Goal: Communication & Community: Answer question/provide support

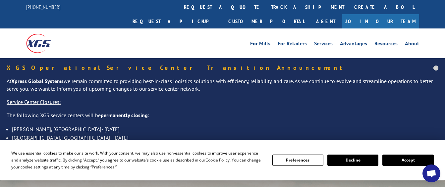
click at [410, 161] on button "Accept" at bounding box center [407, 160] width 51 height 11
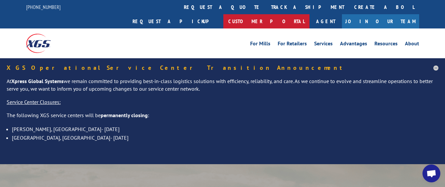
click at [309, 14] on link "Customer Portal" at bounding box center [266, 21] width 86 height 14
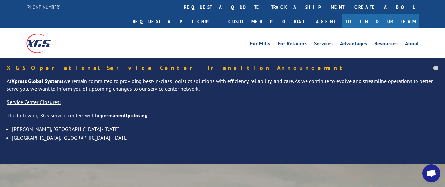
click at [430, 175] on span "Open chat" at bounding box center [431, 174] width 11 height 9
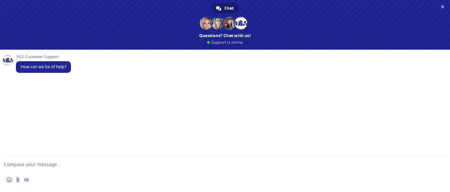
click at [27, 164] on textarea "Compose your message..." at bounding box center [217, 164] width 426 height 17
type textarea "g"
type textarea "Hello!, kindly check upon pickups"
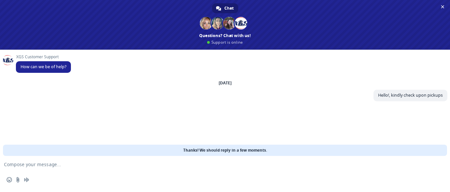
click at [74, 166] on textarea "Compose your message..." at bounding box center [217, 164] width 426 height 17
paste textarea "525035819 Xpress 525027321 525006355 524939152 524937453 524911446"
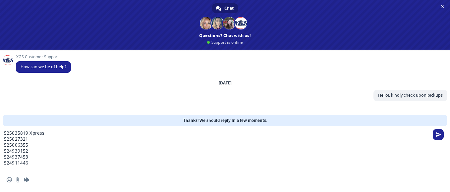
drag, startPoint x: 29, startPoint y: 133, endPoint x: 47, endPoint y: 133, distance: 17.2
click at [47, 133] on textarea "525035819 Xpress 525027321 525006355 524939152 524937453 524911446" at bounding box center [217, 149] width 426 height 46
type textarea "525035819 525027321 525006355 524939152 524937453 524911446"
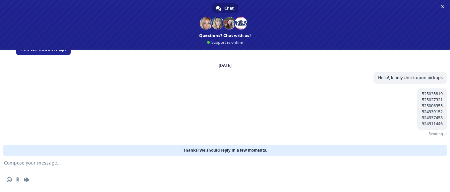
scroll to position [7, 0]
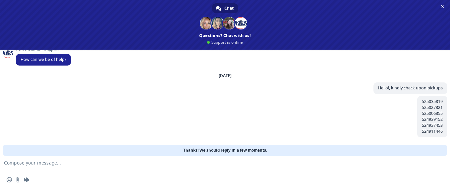
drag, startPoint x: 372, startPoint y: 134, endPoint x: 364, endPoint y: 133, distance: 7.7
click at [372, 134] on div "525035819 525027321 525006355 524939152 524937453 524911446 Just now" at bounding box center [231, 120] width 431 height 49
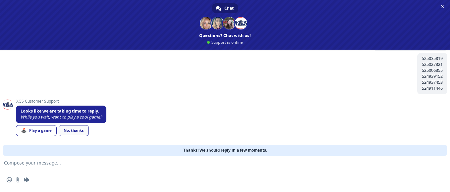
click at [64, 131] on link "No, thanks" at bounding box center [74, 130] width 30 height 11
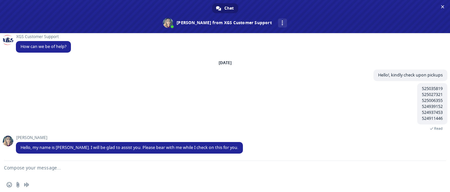
scroll to position [4, 0]
click at [94, 171] on textarea "Compose your message..." at bounding box center [217, 169] width 426 height 17
type textarea "Thank you [PERSON_NAME]!"
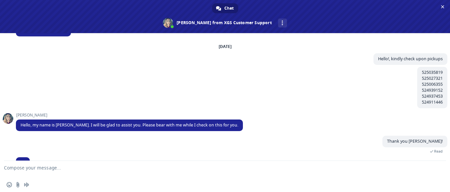
scroll to position [33, 0]
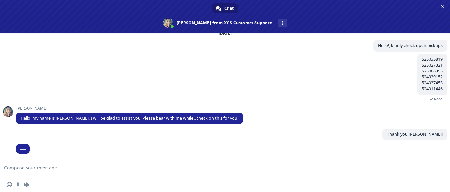
click at [184, 81] on div "525035819 525027321 525006355 524939152 524937453 524911446 2 minutes ago Read" at bounding box center [231, 80] width 431 height 52
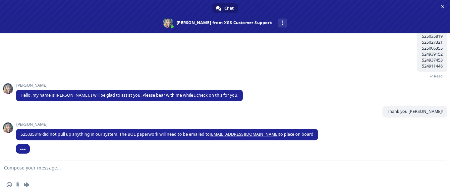
scroll to position [56, 0]
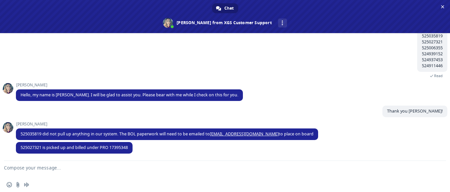
drag, startPoint x: 291, startPoint y: 133, endPoint x: 2, endPoint y: 128, distance: 289.3
click at [2, 128] on div "XGS Customer Support How can we be of help? [DATE] Hello!, kindly check upon pi…" at bounding box center [225, 97] width 450 height 128
click at [150, 154] on div "[PERSON_NAME] 525027321 is picked up and billed under PRO 17395348 Just now" at bounding box center [231, 151] width 431 height 19
click at [134, 149] on div "[PERSON_NAME] 525027321 is picked up and billed under PRO 17395348 Just now" at bounding box center [231, 151] width 431 height 19
click at [130, 148] on span "525027321 is picked up and billed under PRO 17395348" at bounding box center [74, 148] width 117 height 12
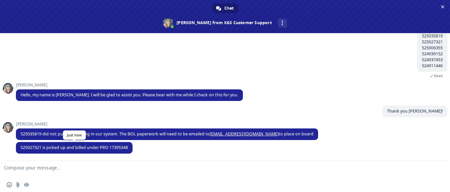
click at [131, 147] on span "525027321 is picked up and billed under PRO 17395348" at bounding box center [74, 148] width 117 height 12
drag, startPoint x: 20, startPoint y: 133, endPoint x: 291, endPoint y: 136, distance: 270.4
click at [291, 136] on span "525035819 did not pull up anything in our system. The BOL paperwork will need t…" at bounding box center [167, 135] width 302 height 12
copy span "525035819 did not pull up anything in our system. The BOL paperwork will need t…"
click at [23, 148] on span "525027321 is picked up and billed under PRO 17395348" at bounding box center [74, 148] width 107 height 6
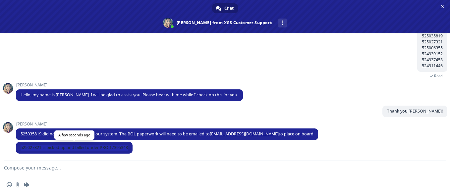
drag, startPoint x: 20, startPoint y: 147, endPoint x: 130, endPoint y: 144, distance: 109.4
click at [130, 144] on span "525027321 is picked up and billed under PRO 17395348" at bounding box center [74, 148] width 117 height 12
copy span "525027321 is picked up and billed under PRO 17395348"
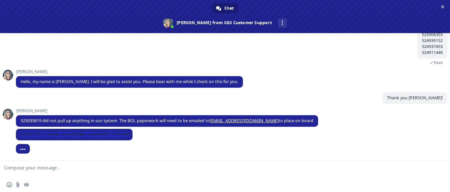
click at [195, 96] on div "Thank you [PERSON_NAME]! A minute ago" at bounding box center [231, 100] width 431 height 16
click at [170, 121] on span "525035819 did not pull up anything in our system. The BOL paperwork will need t…" at bounding box center [167, 121] width 293 height 6
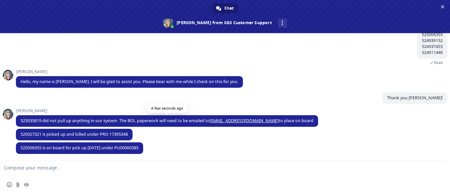
scroll to position [70, 0]
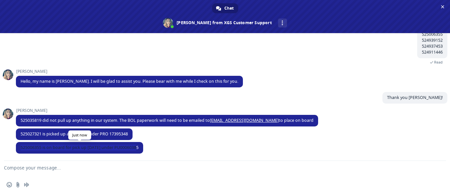
drag, startPoint x: 21, startPoint y: 147, endPoint x: 141, endPoint y: 149, distance: 120.3
click at [141, 149] on span "525006355 is on board for pick up [DATE] under PU00060385" at bounding box center [79, 148] width 127 height 12
copy span "525006355 is on board for pick up [DATE] under PU00060385"
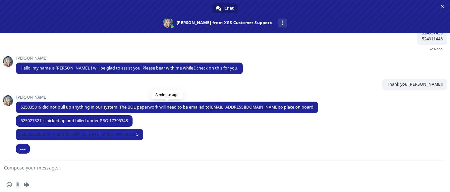
click at [276, 109] on span "525035819 did not pull up anything in our system. The BOL paperwork will need t…" at bounding box center [167, 107] width 293 height 6
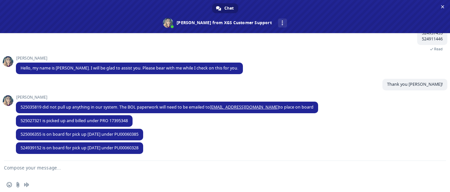
scroll to position [83, 0]
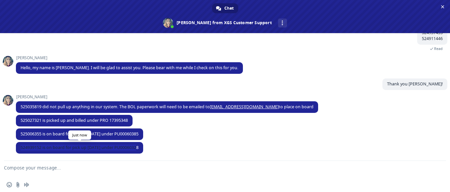
drag, startPoint x: 140, startPoint y: 146, endPoint x: 20, endPoint y: 147, distance: 119.6
click at [20, 147] on span "524939152 is on board for pick up [DATE] under PU00060328" at bounding box center [79, 148] width 127 height 12
copy span "524939152 is on board for pick up [DATE] under PU00060328"
click at [192, 91] on div "Thank you [PERSON_NAME]! 2 minutes ago" at bounding box center [231, 87] width 431 height 16
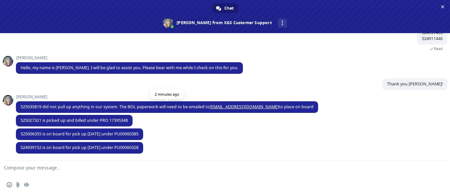
click at [163, 104] on span "525035819 did not pull up anything in our system. The BOL paperwork will need t…" at bounding box center [167, 107] width 293 height 6
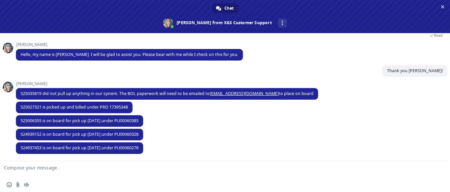
scroll to position [97, 0]
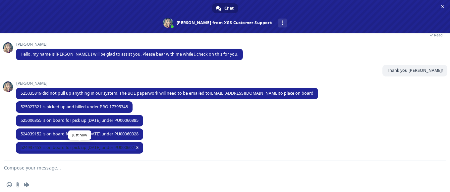
drag, startPoint x: 139, startPoint y: 147, endPoint x: 19, endPoint y: 145, distance: 120.6
click at [19, 145] on span "524937453 is on board for pick up [DATE] under PU00060278" at bounding box center [79, 148] width 127 height 12
copy span "524937453 is on board for pick up [DATE] under PU00060278"
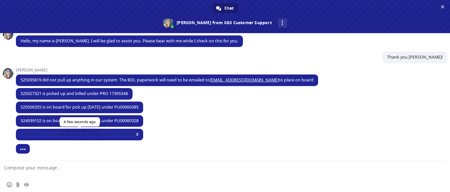
click at [84, 134] on span "524937453 is on board for pick up [DATE] under PU00060278" at bounding box center [80, 135] width 118 height 6
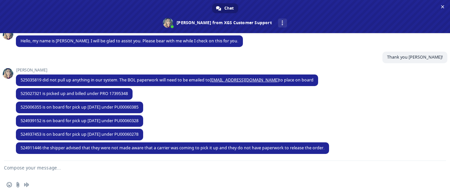
scroll to position [111, 0]
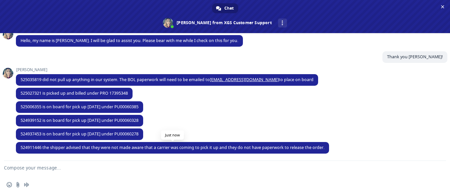
click at [277, 147] on span "524911446 the shipper advised that they were not made aware that a carrier was …" at bounding box center [173, 148] width 304 height 6
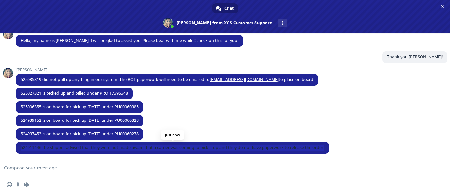
drag, startPoint x: 325, startPoint y: 147, endPoint x: 20, endPoint y: 148, distance: 305.8
click at [20, 148] on span "524911446 the shipper advised that they were not made aware that a carrier was …" at bounding box center [172, 148] width 313 height 12
click at [108, 143] on span "524911446 the shipper advised that they were not made aware that a carrier was …" at bounding box center [172, 148] width 313 height 12
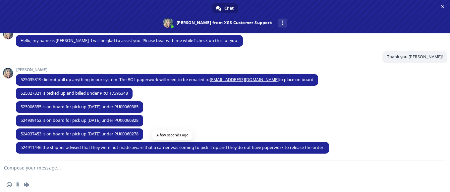
click at [41, 147] on span "524911446 the shipper advised that they were not made aware that a carrier was …" at bounding box center [173, 148] width 304 height 6
drag, startPoint x: 41, startPoint y: 147, endPoint x: 20, endPoint y: 147, distance: 21.2
click at [20, 147] on span "524911446 the shipper advised that they were not made aware that a carrier was …" at bounding box center [172, 148] width 313 height 12
copy span "524911446"
click at [23, 168] on textarea "Compose your message..." at bounding box center [217, 169] width 426 height 17
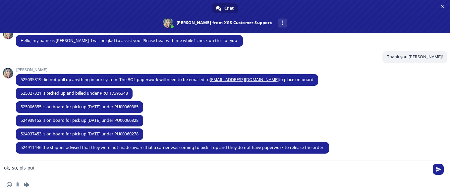
paste textarea "524911446"
type textarea "ok, so, pls put 524911446 [PERSON_NAME] for [DATE] [PERSON_NAME]"
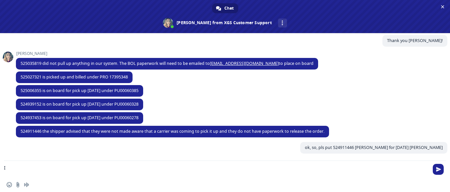
scroll to position [127, 0]
type textarea "I"
click at [391, 84] on div "[PERSON_NAME] 525027321 is picked up and billed under PRO 17395348 3 minutes ago" at bounding box center [231, 79] width 431 height 14
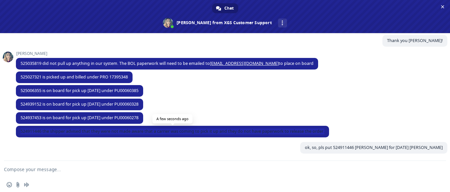
drag, startPoint x: 327, startPoint y: 133, endPoint x: 20, endPoint y: 132, distance: 307.1
click at [20, 132] on span "524911446 the shipper advised that they were not made aware that a carrier was …" at bounding box center [172, 132] width 313 height 12
copy span "524911446 the shipper advised that they were not made aware that a carrier was …"
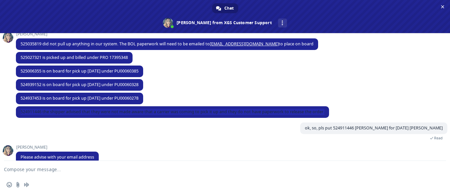
scroll to position [150, 0]
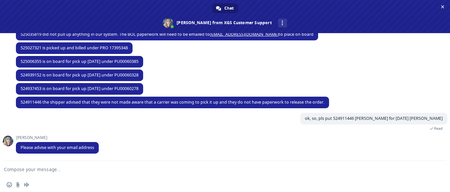
click at [54, 171] on textarea "Compose your message..." at bounding box center [217, 169] width 426 height 17
type textarea "a"
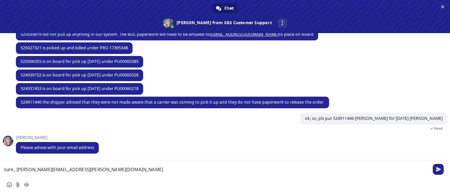
type textarea "sure, [PERSON_NAME][EMAIL_ADDRESS][PERSON_NAME][DOMAIN_NAME]"
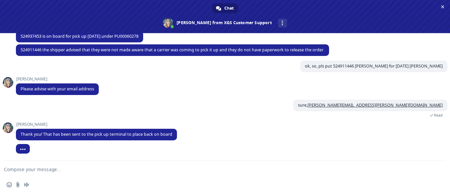
scroll to position [202, 0]
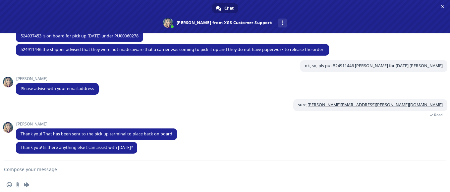
click at [75, 170] on textarea "Compose your message..." at bounding box center [217, 169] width 426 height 17
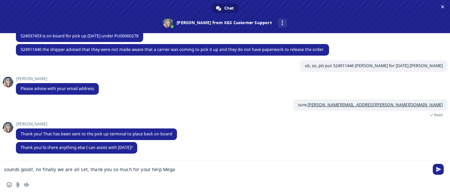
type textarea "sounds good!, no finally we are all set, thank you so much for your help [PERSO…"
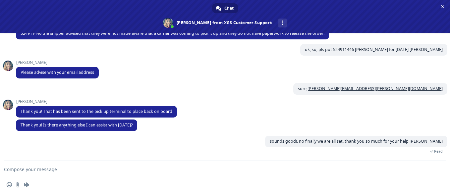
scroll to position [247, 0]
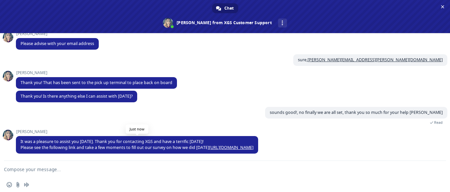
click at [223, 147] on link "[URL][DOMAIN_NAME]" at bounding box center [231, 148] width 44 height 6
